Goal: Transaction & Acquisition: Purchase product/service

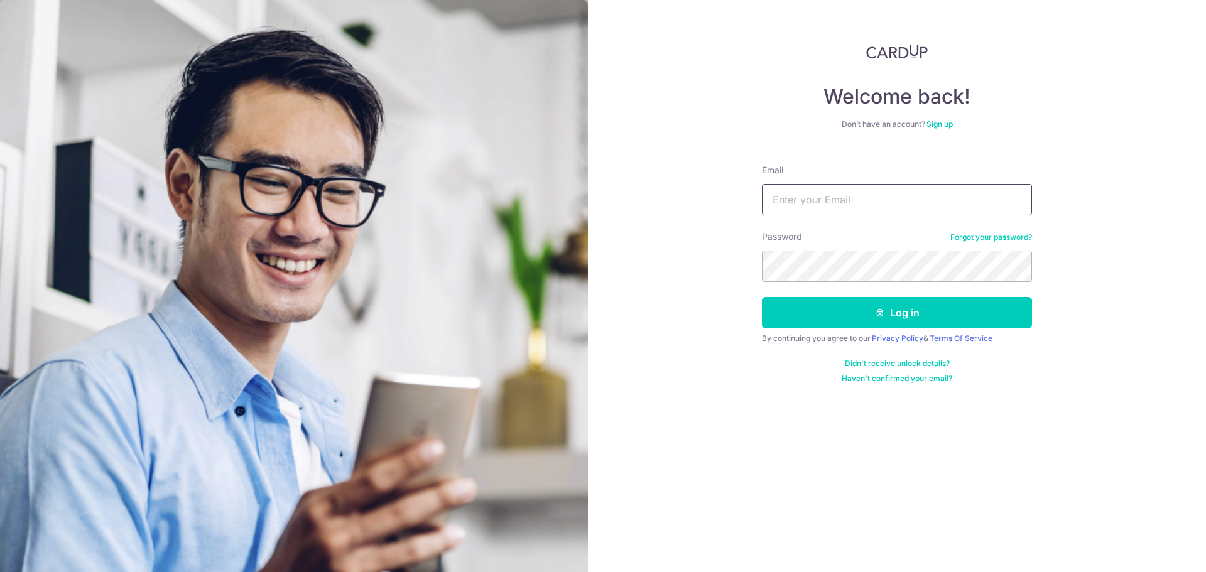
click at [833, 213] on input "Email" at bounding box center [897, 199] width 270 height 31
click at [848, 200] on input "Email" at bounding box center [897, 199] width 270 height 31
type input "gracia.gohpe@gmail.com"
click at [762, 297] on button "Log in" at bounding box center [897, 312] width 270 height 31
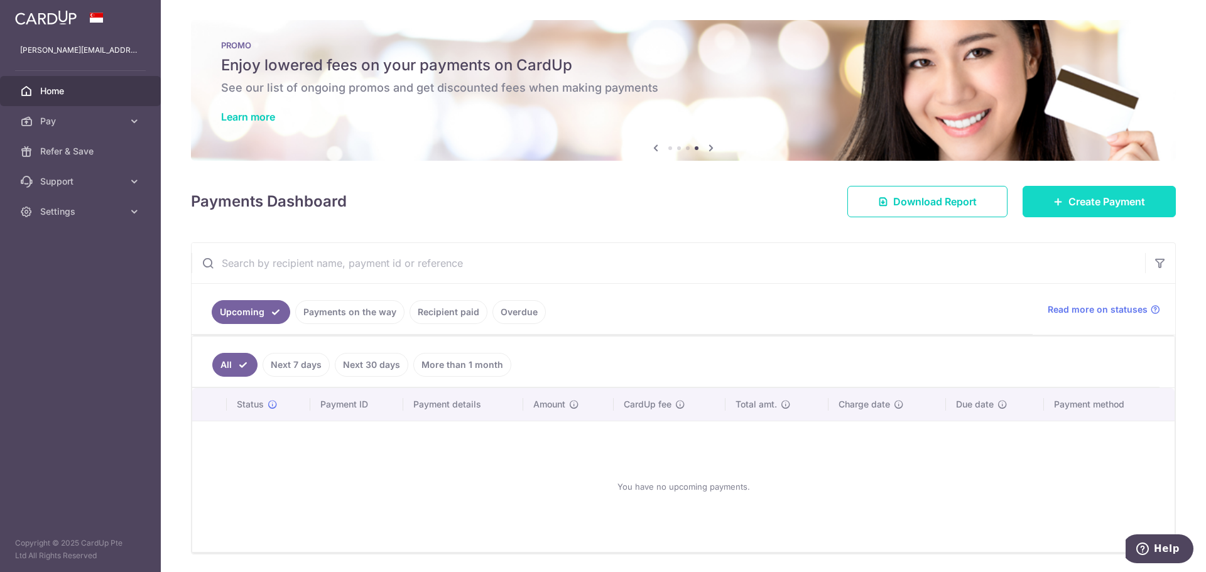
click at [1114, 207] on span "Create Payment" at bounding box center [1107, 201] width 77 height 15
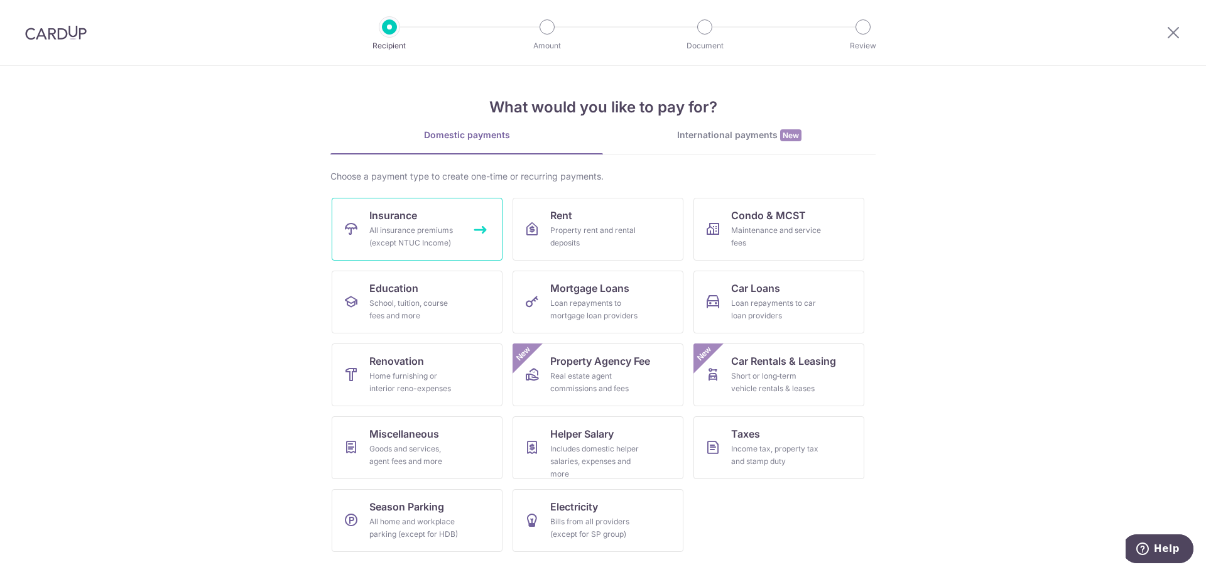
click at [427, 231] on div "All insurance premiums (except NTUC Income)" at bounding box center [414, 236] width 90 height 25
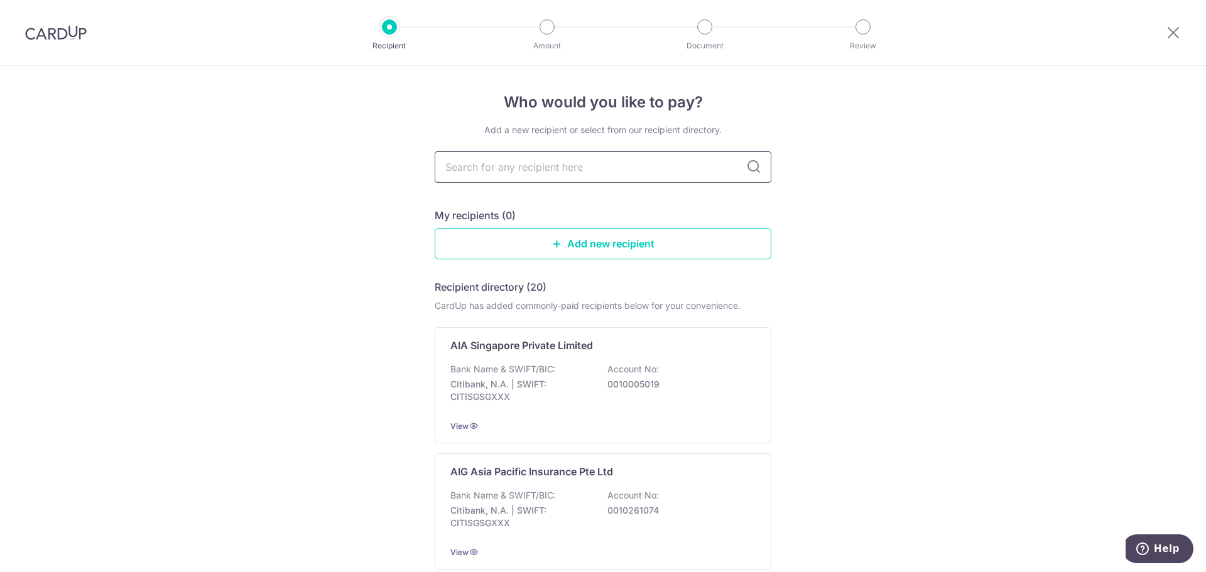
click at [544, 170] on input "text" at bounding box center [603, 166] width 337 height 31
type input "man"
type input "manu"
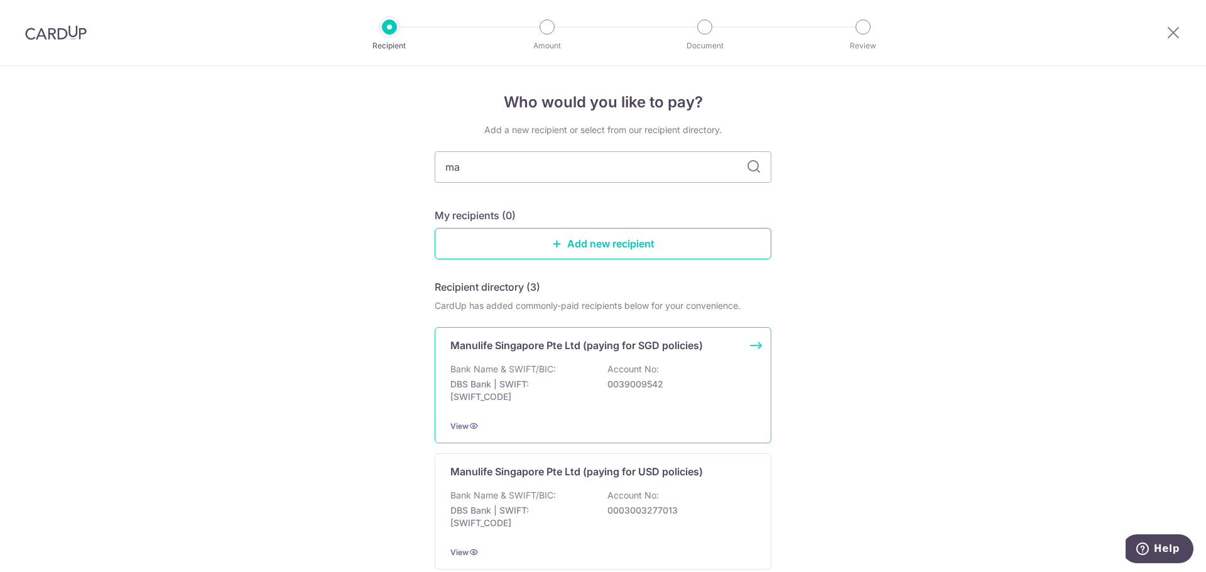
click at [557, 380] on p "DBS Bank | SWIFT: [SWIFT_CODE]" at bounding box center [521, 390] width 141 height 25
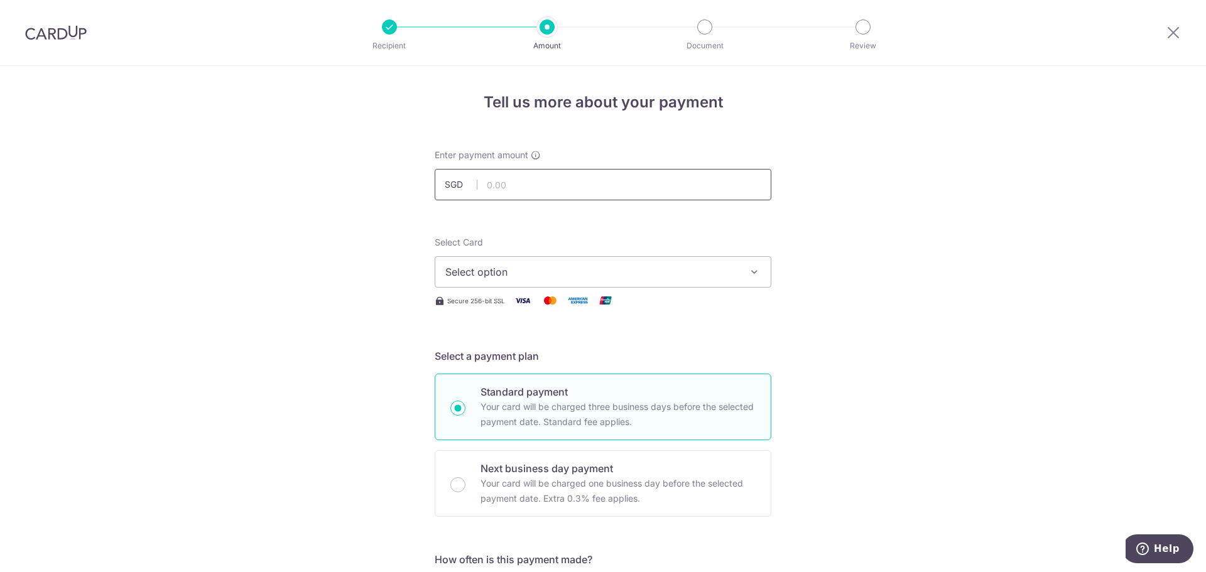
click at [619, 176] on input "text" at bounding box center [603, 184] width 337 height 31
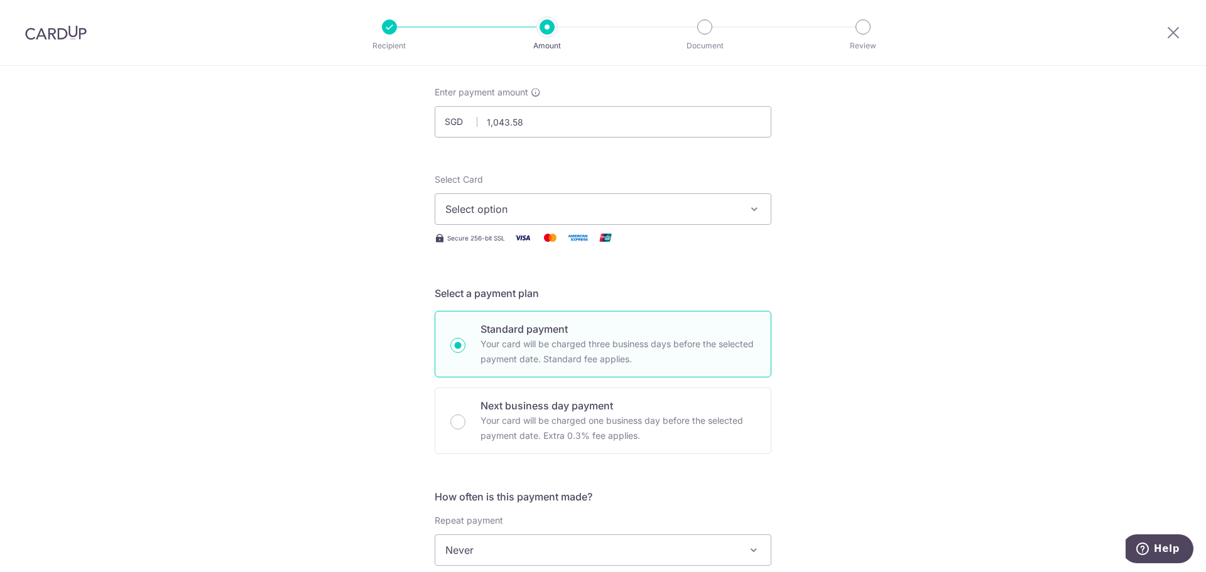
type input "1,043.58"
click at [587, 205] on span "Select option" at bounding box center [591, 209] width 293 height 15
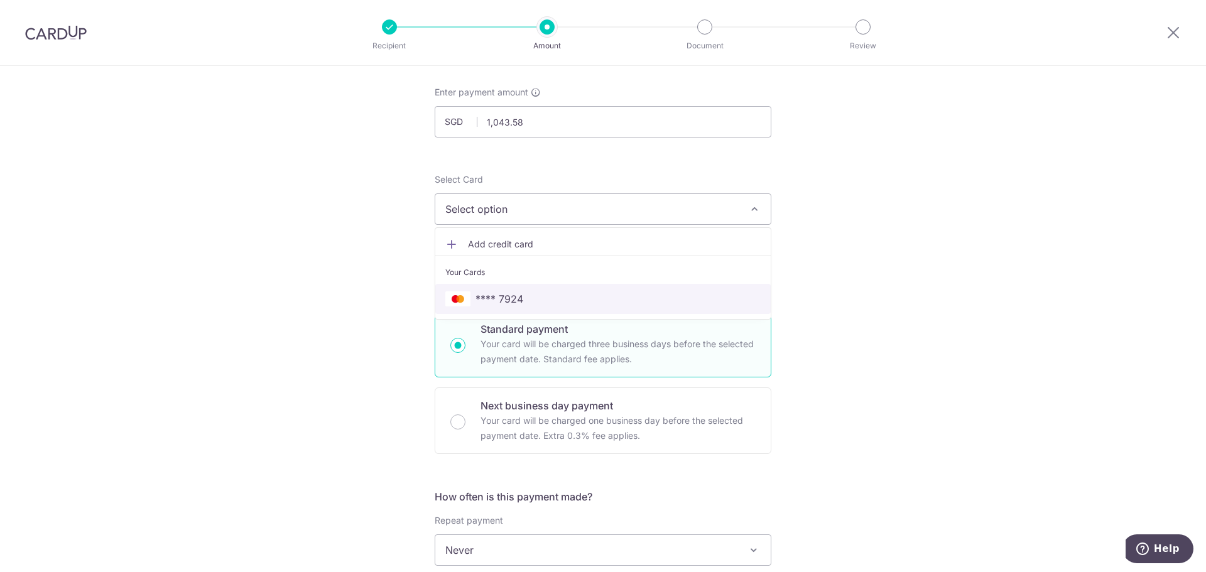
click at [571, 298] on span "**** 7924" at bounding box center [602, 299] width 315 height 15
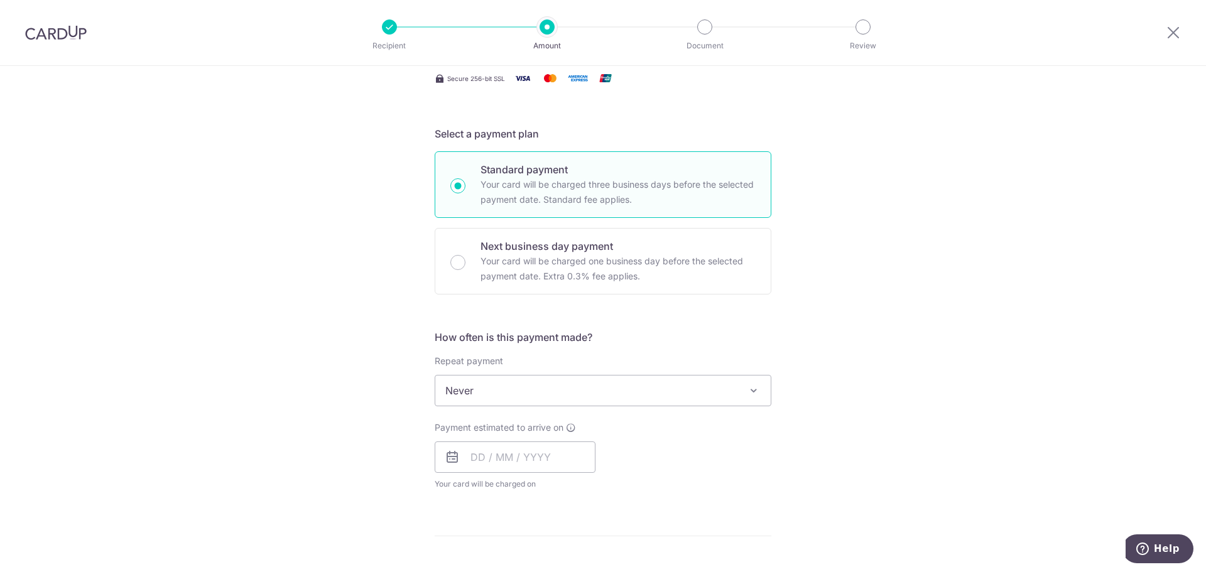
scroll to position [251, 0]
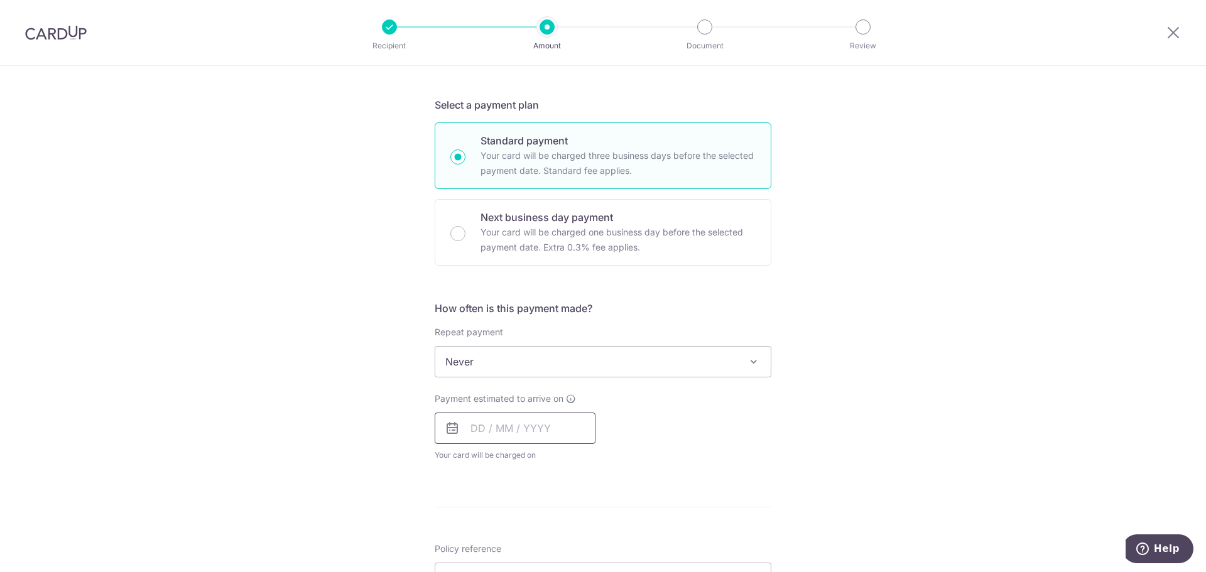
click at [524, 423] on input "text" at bounding box center [515, 428] width 161 height 31
click at [628, 427] on div "Payment estimated to arrive on Prev Next Oct Nov Dec 2025 2026 2027 2028 2029 2…" at bounding box center [603, 427] width 352 height 69
click at [478, 435] on input "text" at bounding box center [515, 428] width 161 height 31
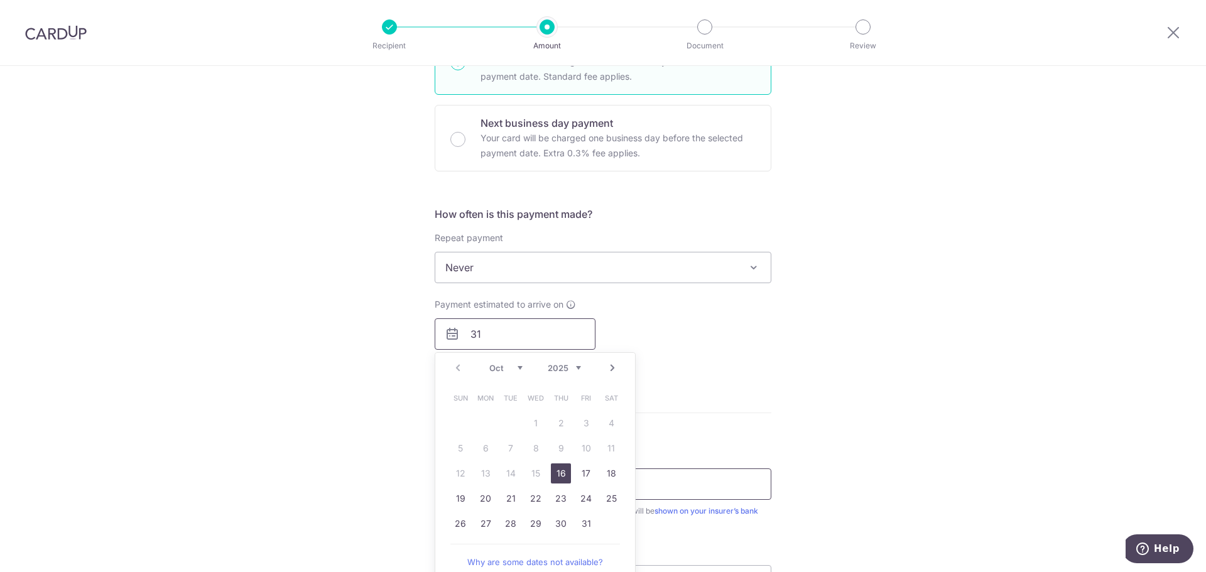
scroll to position [377, 0]
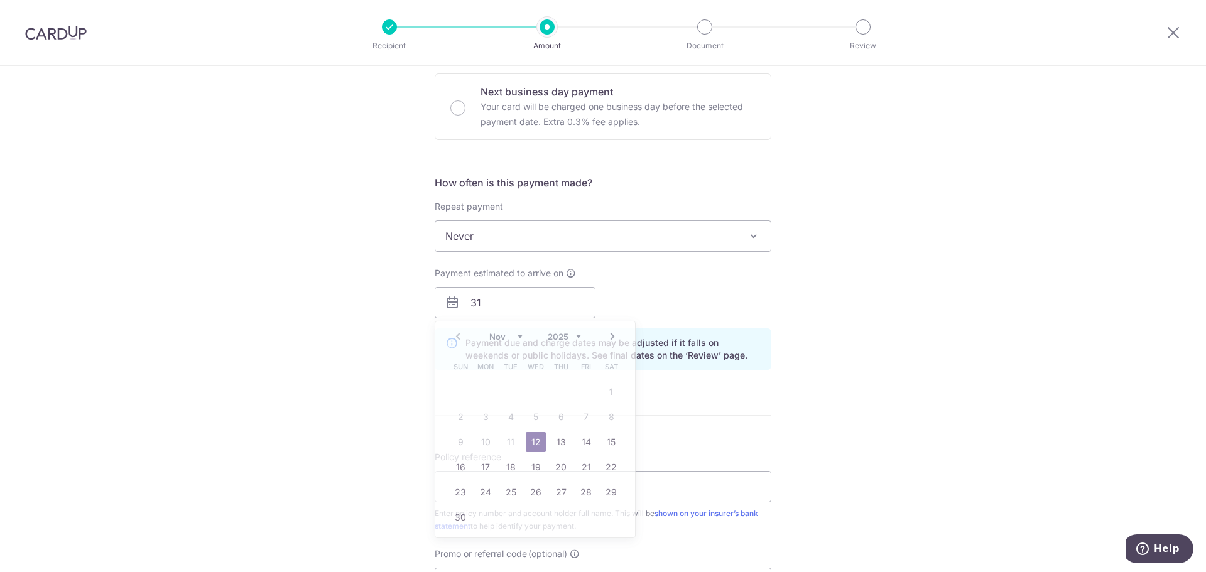
click at [686, 416] on form "Enter payment amount SGD 1,043.58 1043.58 Select Card **** 7924 Add credit card…" at bounding box center [603, 286] width 337 height 1029
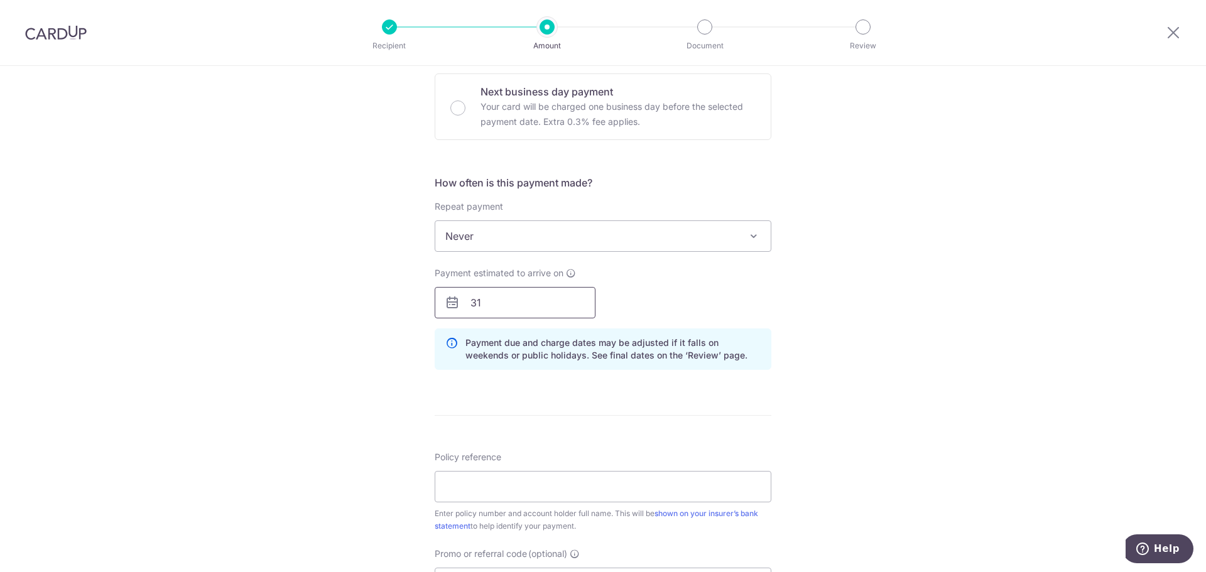
click at [547, 311] on input "31" at bounding box center [515, 302] width 161 height 31
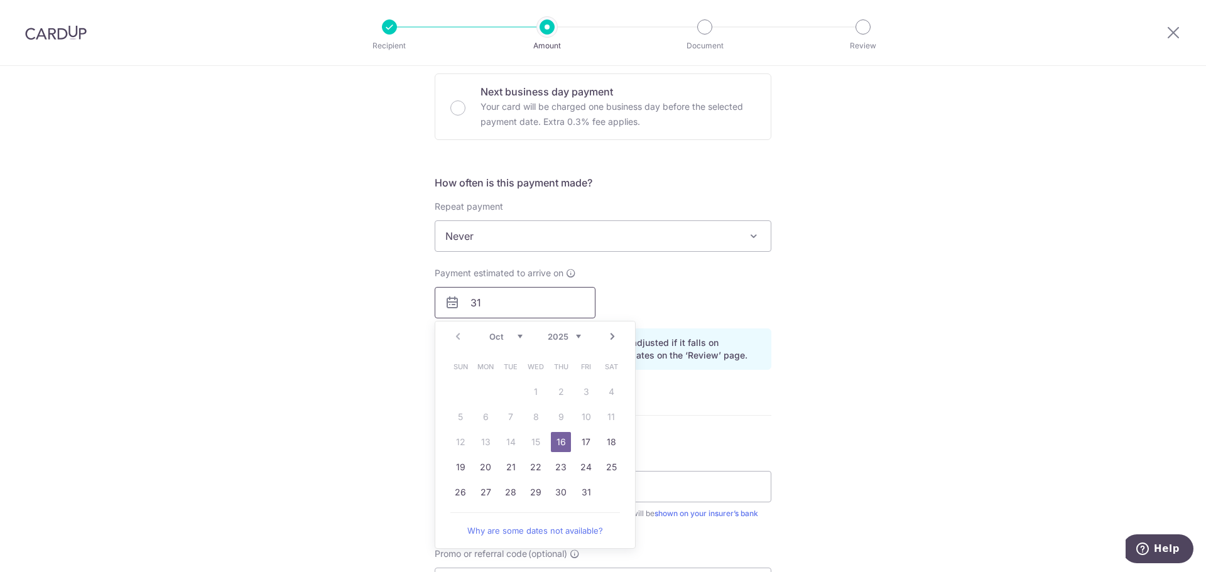
type input "3"
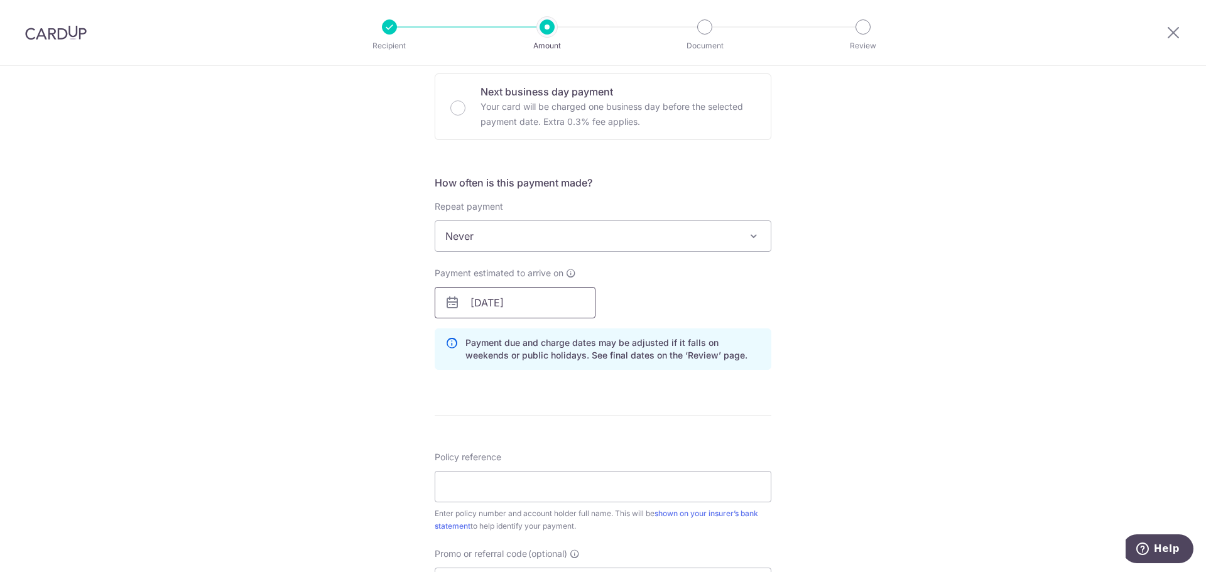
click at [537, 315] on input "31/10/2025" at bounding box center [515, 302] width 161 height 31
click at [481, 300] on input "31/10/2025" at bounding box center [515, 302] width 161 height 31
type input "31/10/2025"
click at [748, 307] on div "Payment estimated to arrive on 31/10/2025 Prev Next Oct Nov Dec 2025 2026 2027 …" at bounding box center [603, 293] width 352 height 52
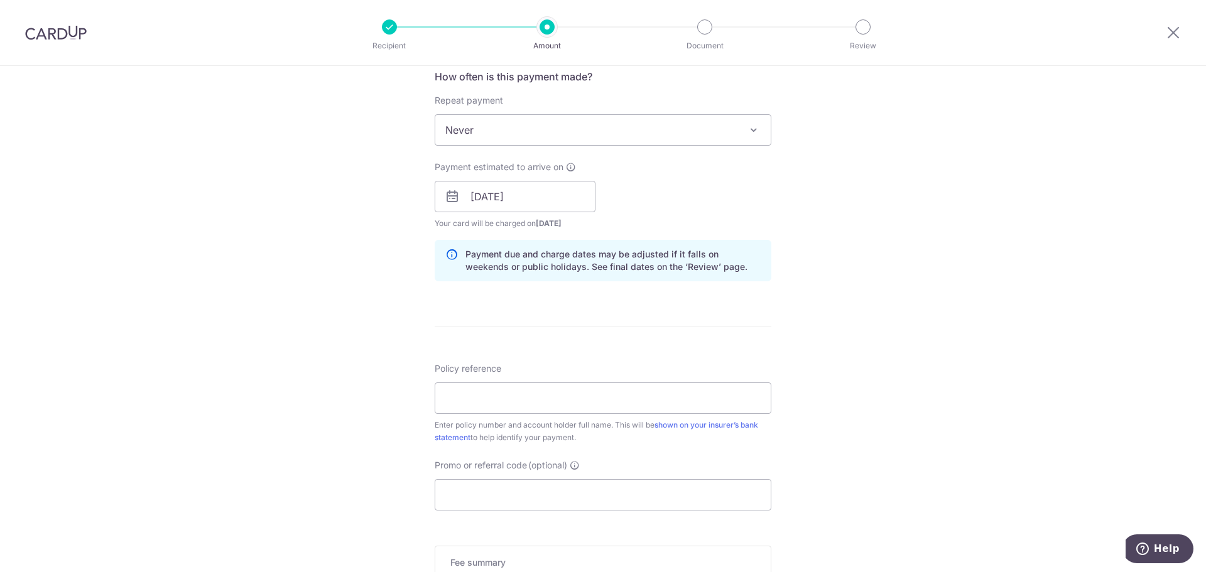
scroll to position [566, 0]
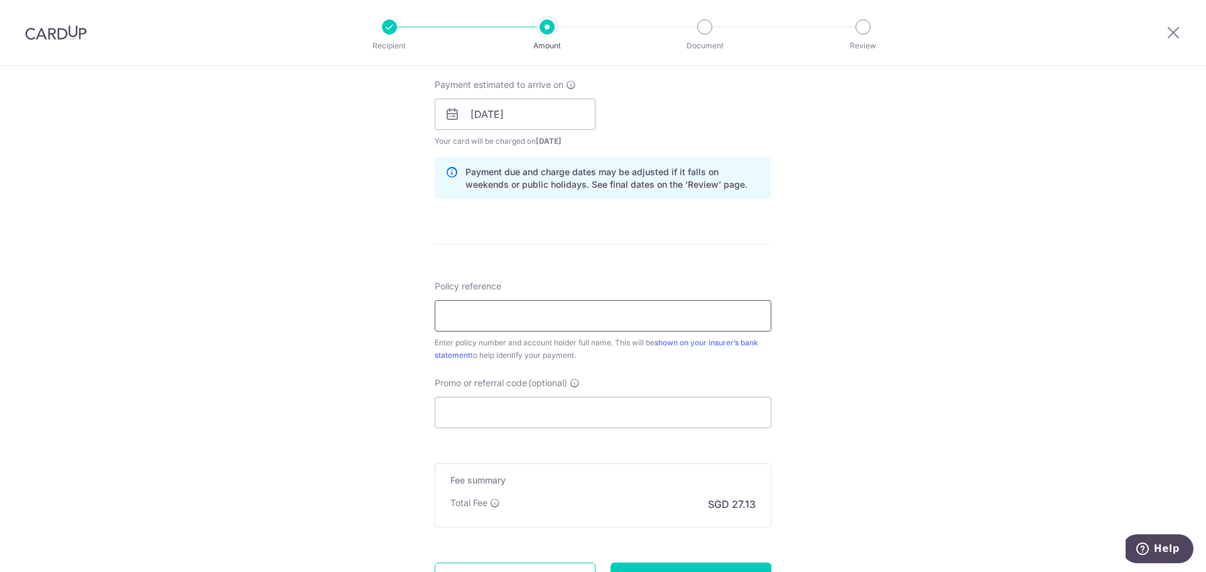
click at [594, 322] on input "Policy reference" at bounding box center [603, 315] width 337 height 31
click at [513, 322] on input "Policy reference" at bounding box center [603, 315] width 337 height 31
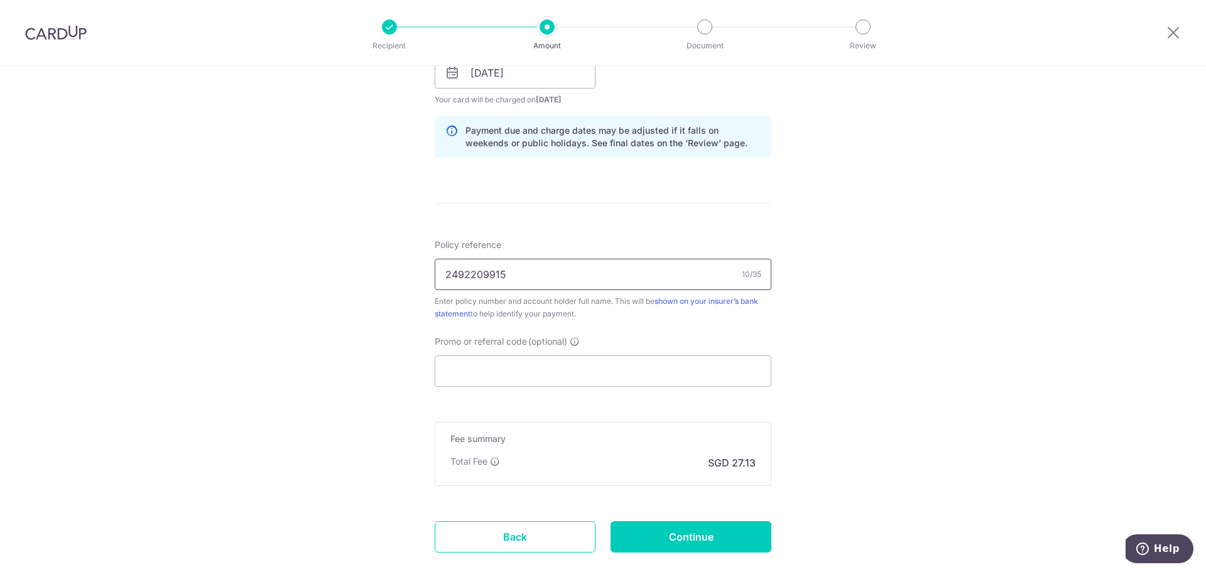
scroll to position [628, 0]
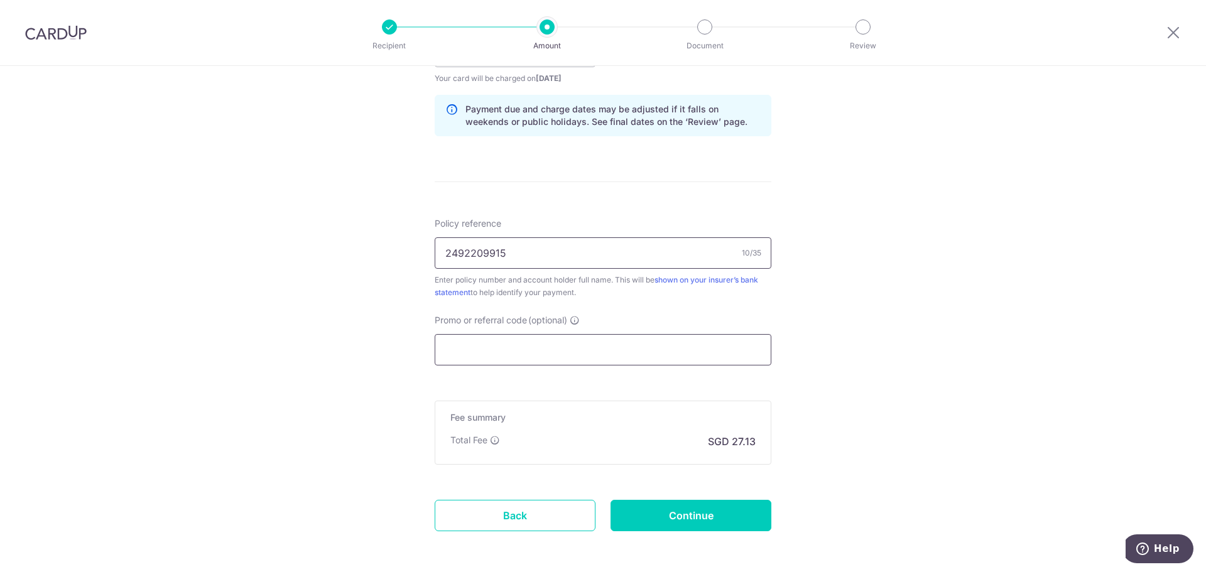
type input "2492209915"
click at [625, 356] on input "Promo or referral code (optional)" at bounding box center [603, 349] width 337 height 31
paste input "OFF225"
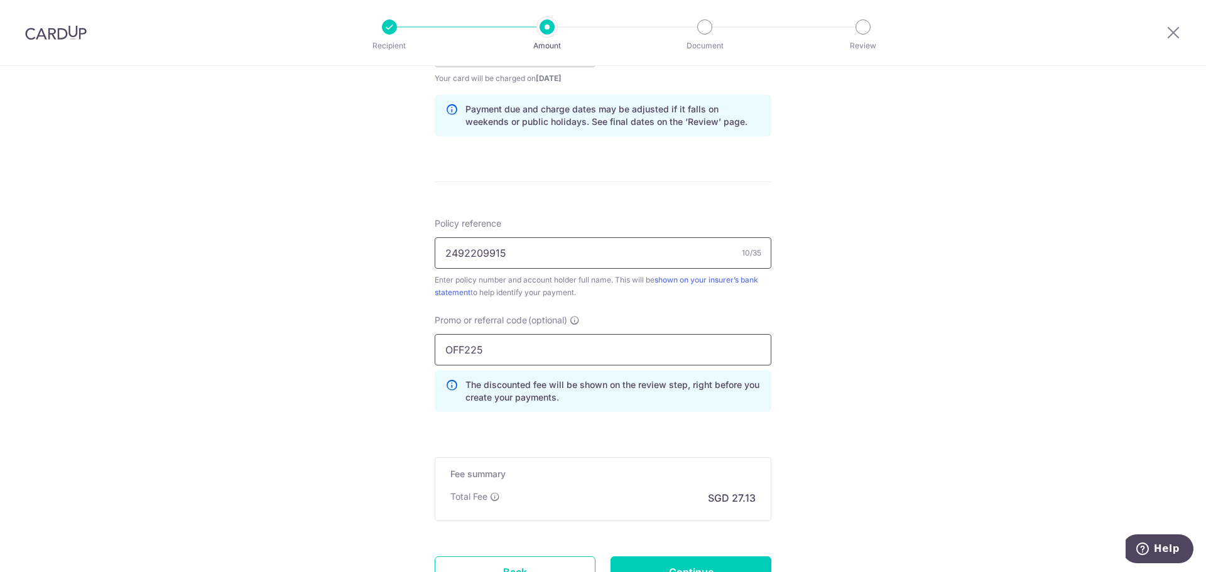
type input "OFF225"
click at [606, 251] on input "2492209915" at bounding box center [603, 253] width 337 height 31
click at [839, 348] on div "Tell us more about your payment Enter payment amount SGD 1,043.58 1043.58 Selec…" at bounding box center [603, 60] width 1206 height 1245
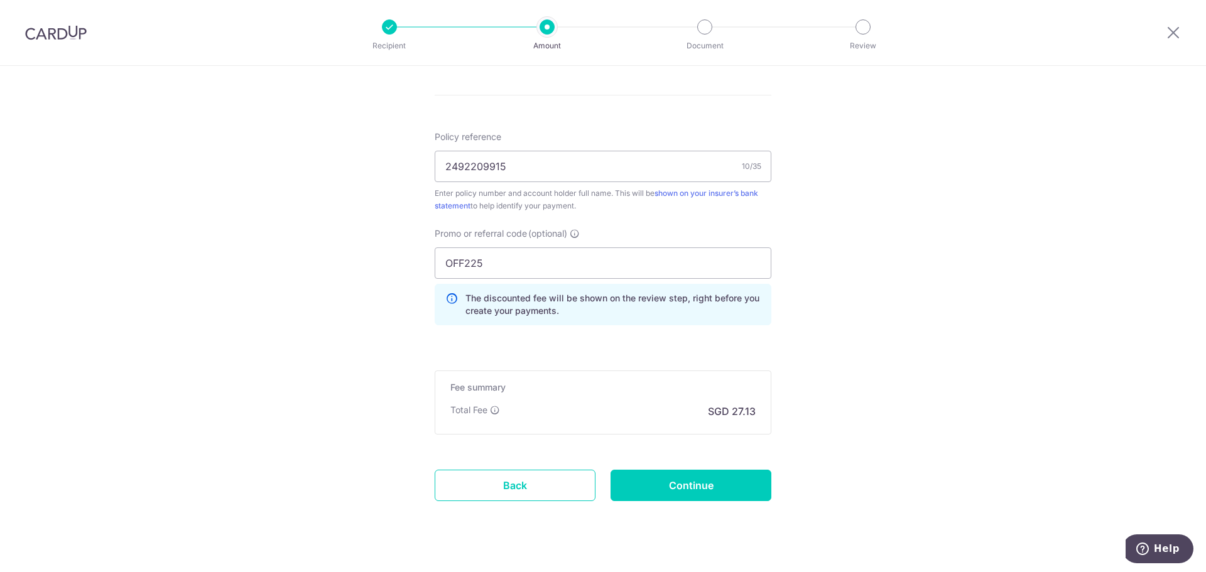
scroll to position [738, 0]
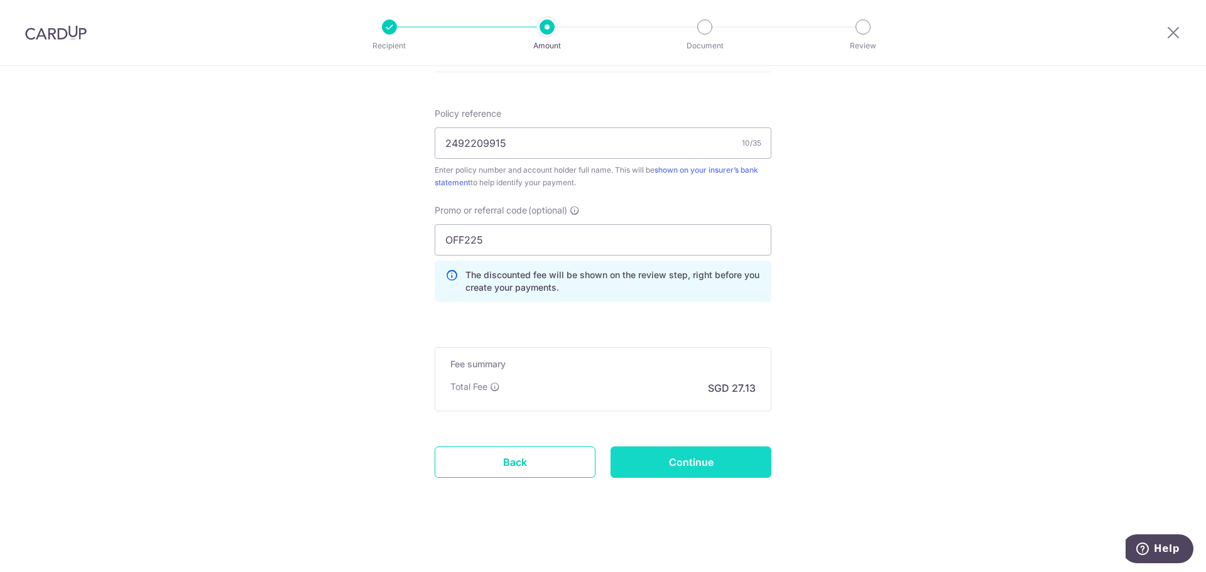
click at [740, 460] on input "Continue" at bounding box center [691, 462] width 161 height 31
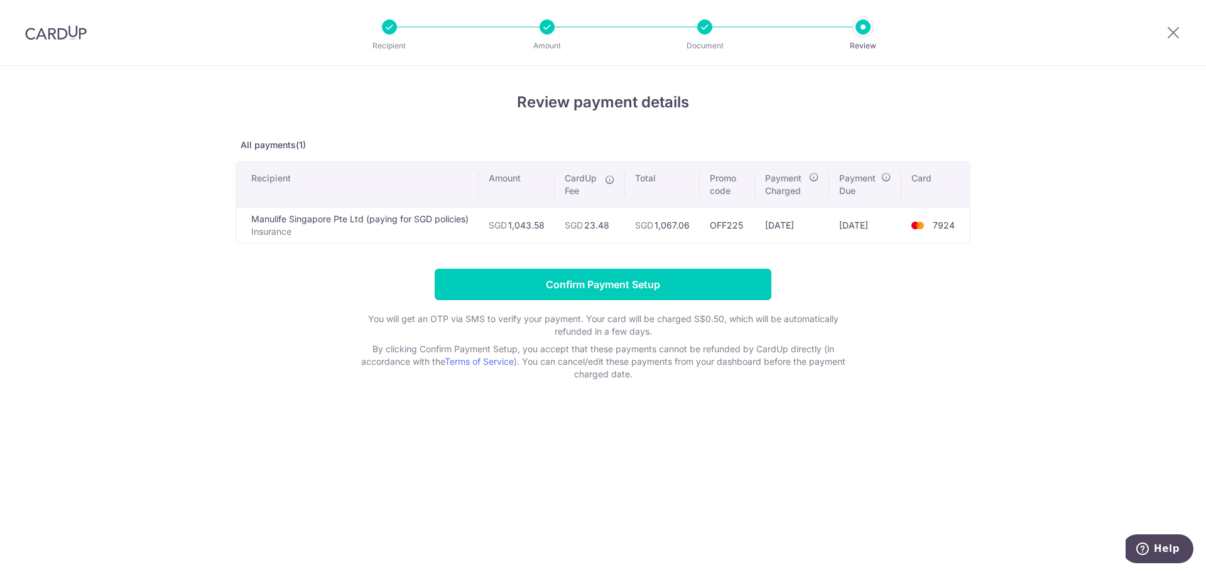
drag, startPoint x: 693, startPoint y: 229, endPoint x: 660, endPoint y: 226, distance: 33.5
click at [660, 226] on td "SGD 1,067.06" at bounding box center [662, 225] width 75 height 36
copy td "1,067.06"
click at [693, 286] on input "Confirm Payment Setup" at bounding box center [603, 284] width 337 height 31
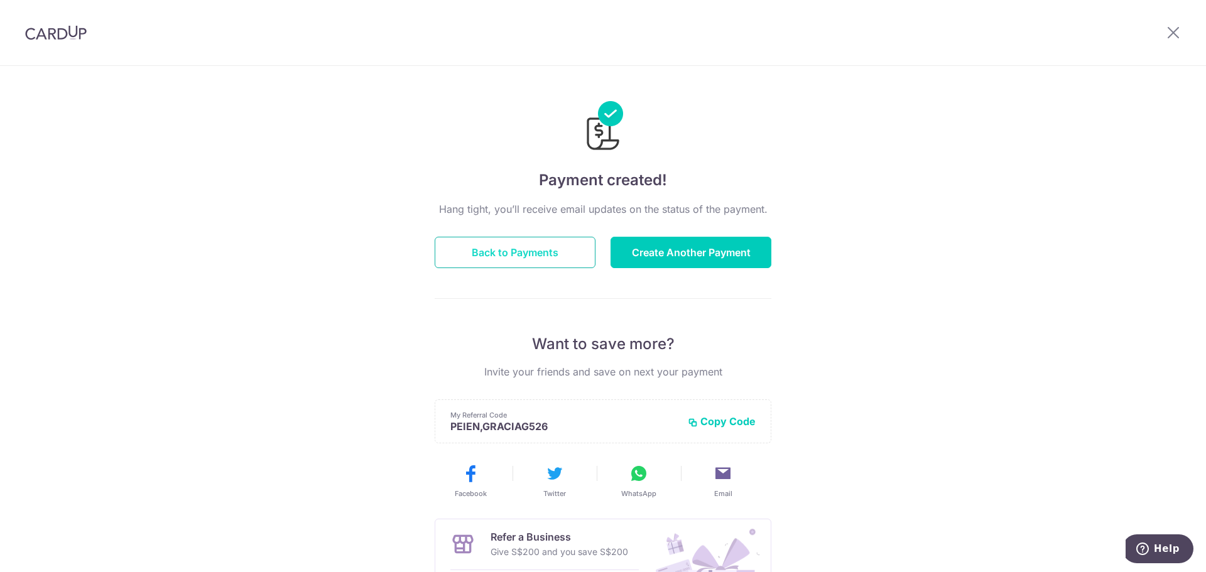
click at [521, 255] on button "Back to Payments" at bounding box center [515, 252] width 161 height 31
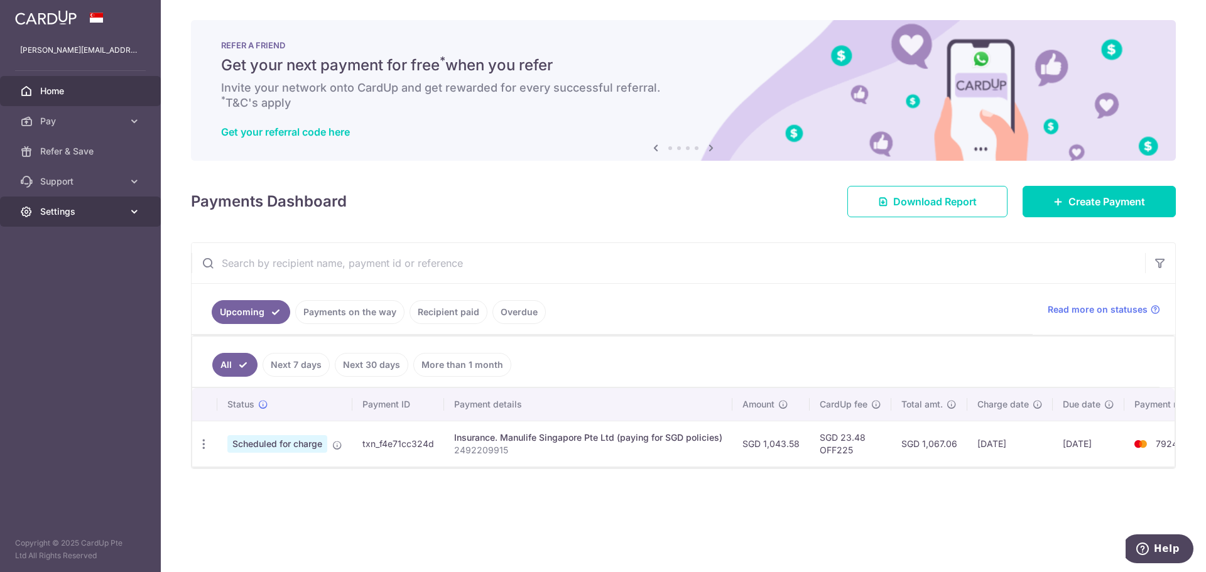
click at [120, 215] on span "Settings" at bounding box center [81, 211] width 83 height 13
click at [113, 279] on link "Logout" at bounding box center [80, 272] width 161 height 30
